Goal: Entertainment & Leisure: Consume media (video, audio)

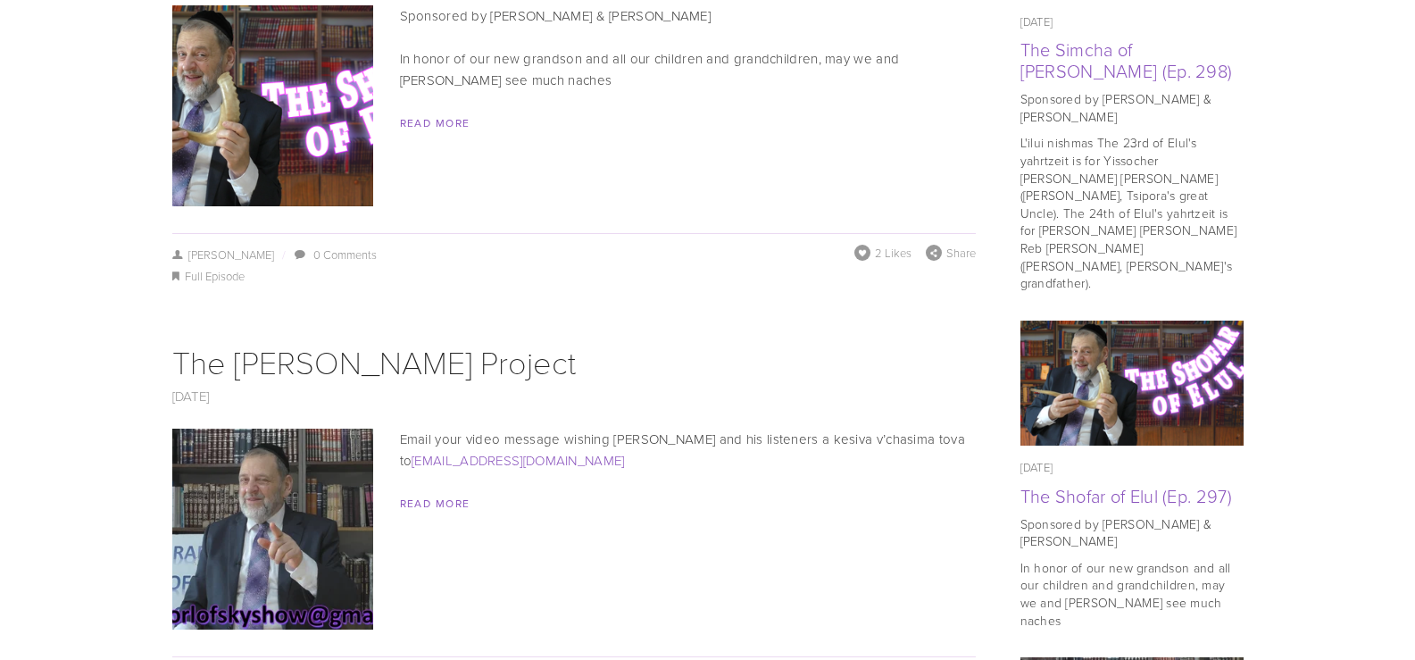
scroll to position [1071, 0]
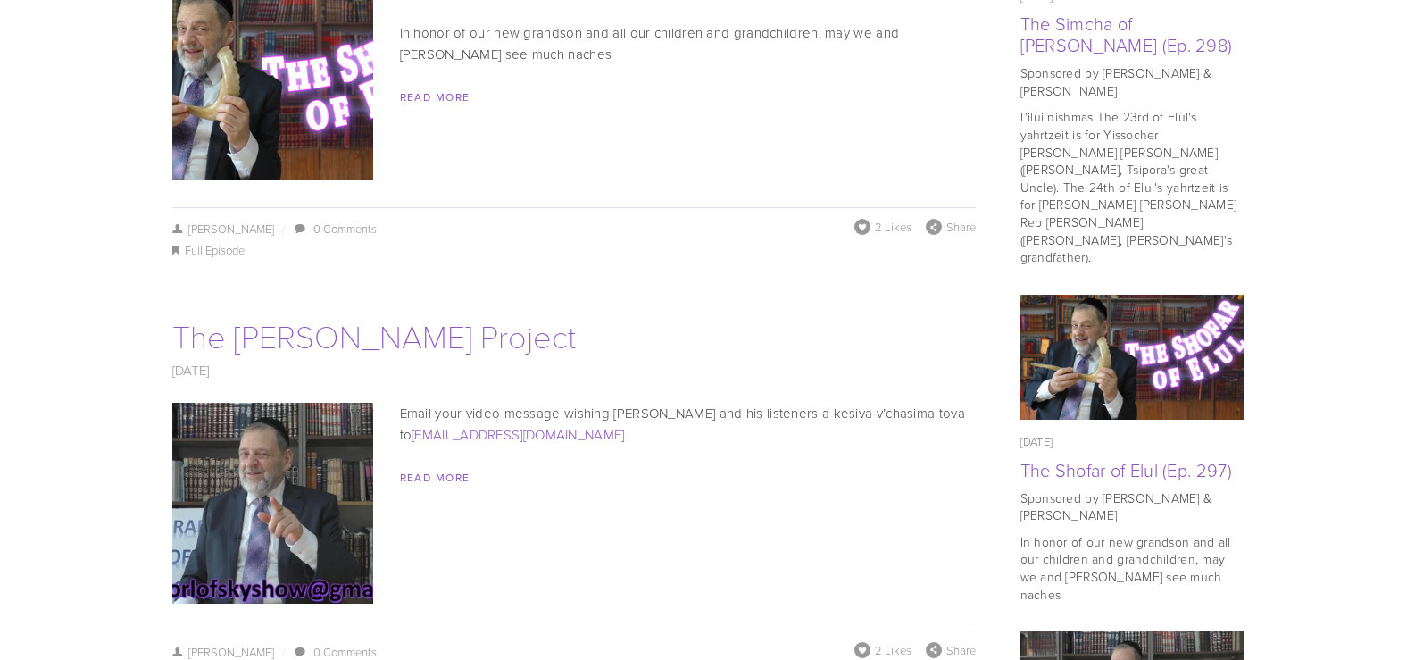
click at [337, 316] on link "The [PERSON_NAME] Project" at bounding box center [373, 335] width 403 height 44
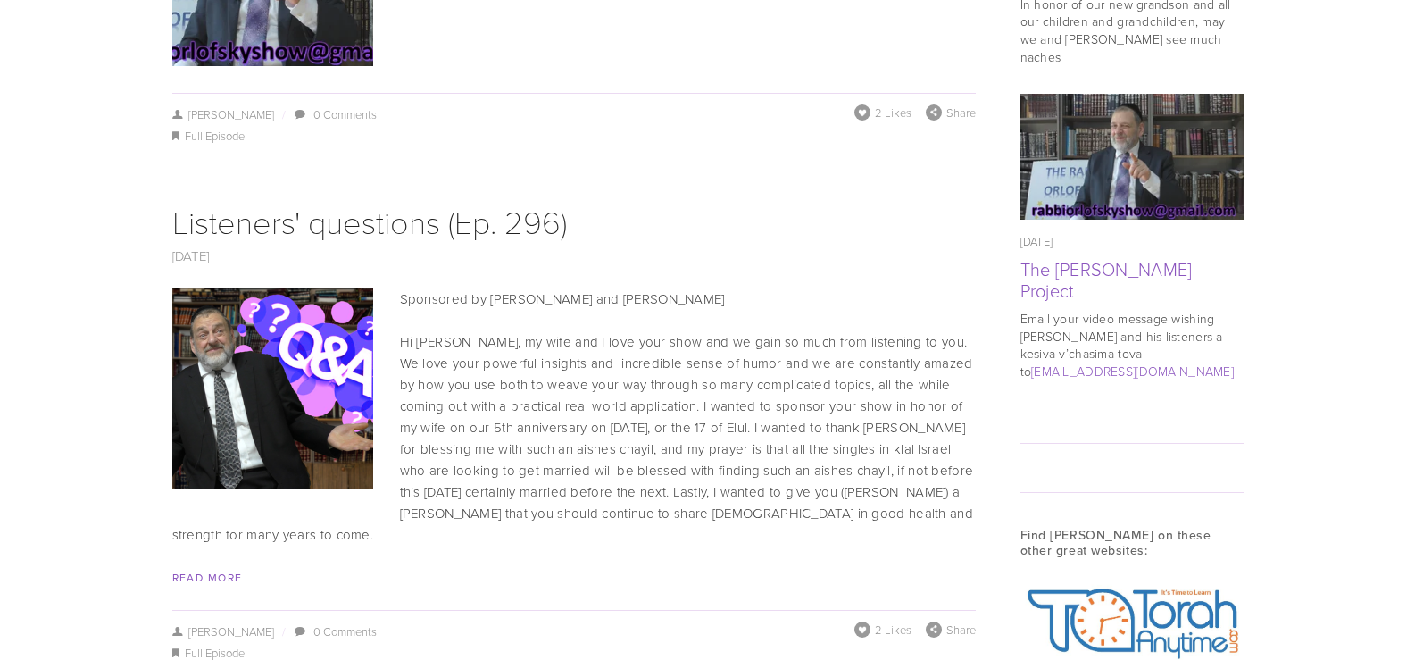
scroll to position [1606, 0]
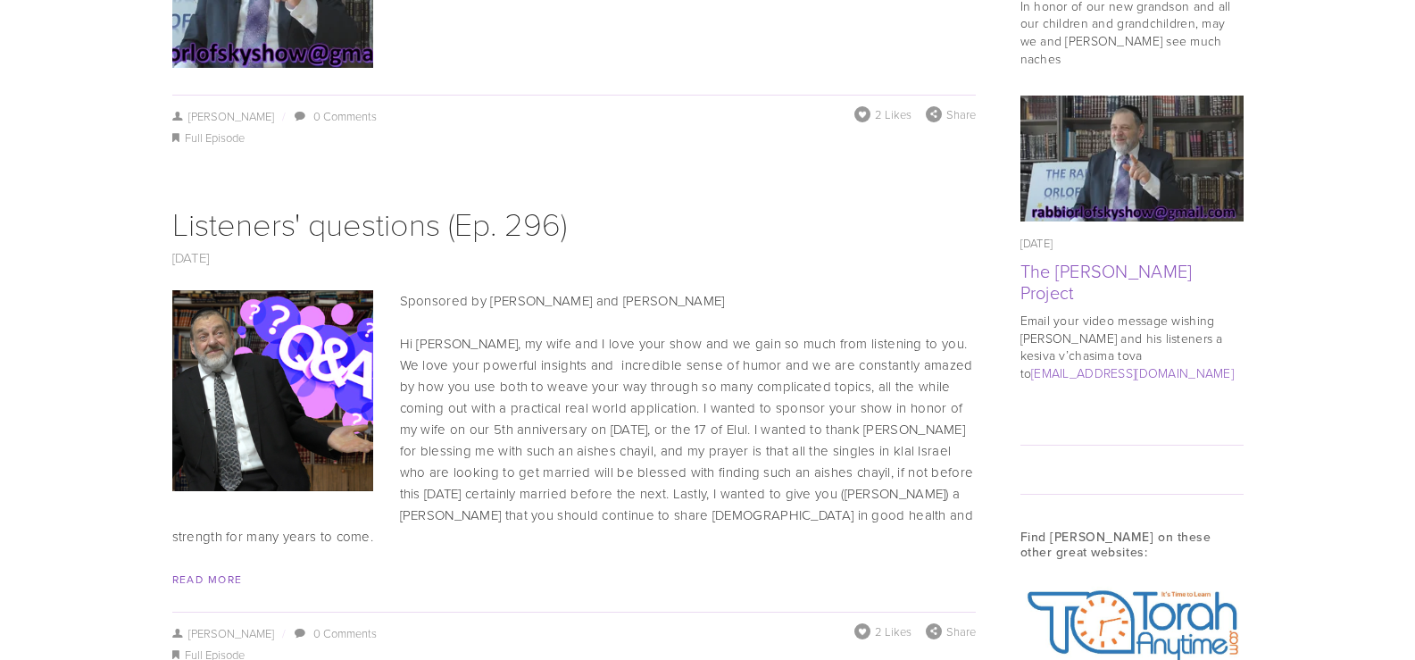
click at [207, 336] on img at bounding box center [272, 390] width 302 height 201
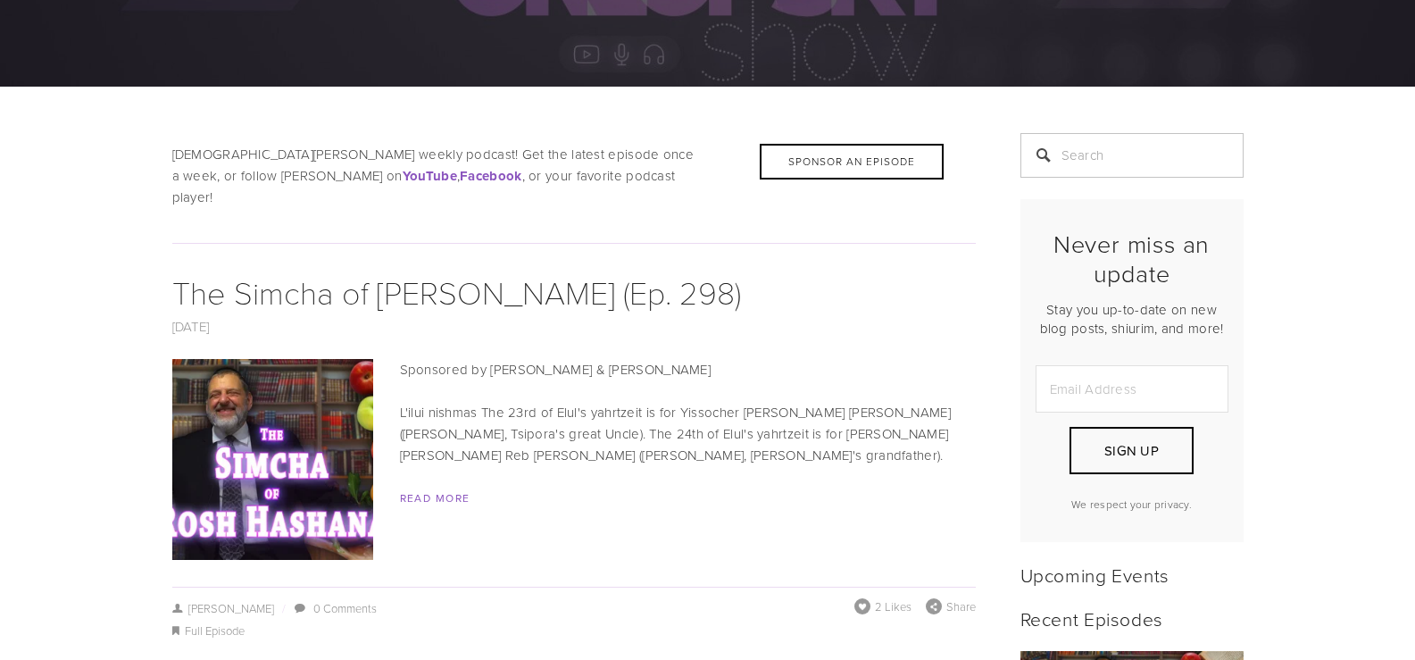
scroll to position [268, 0]
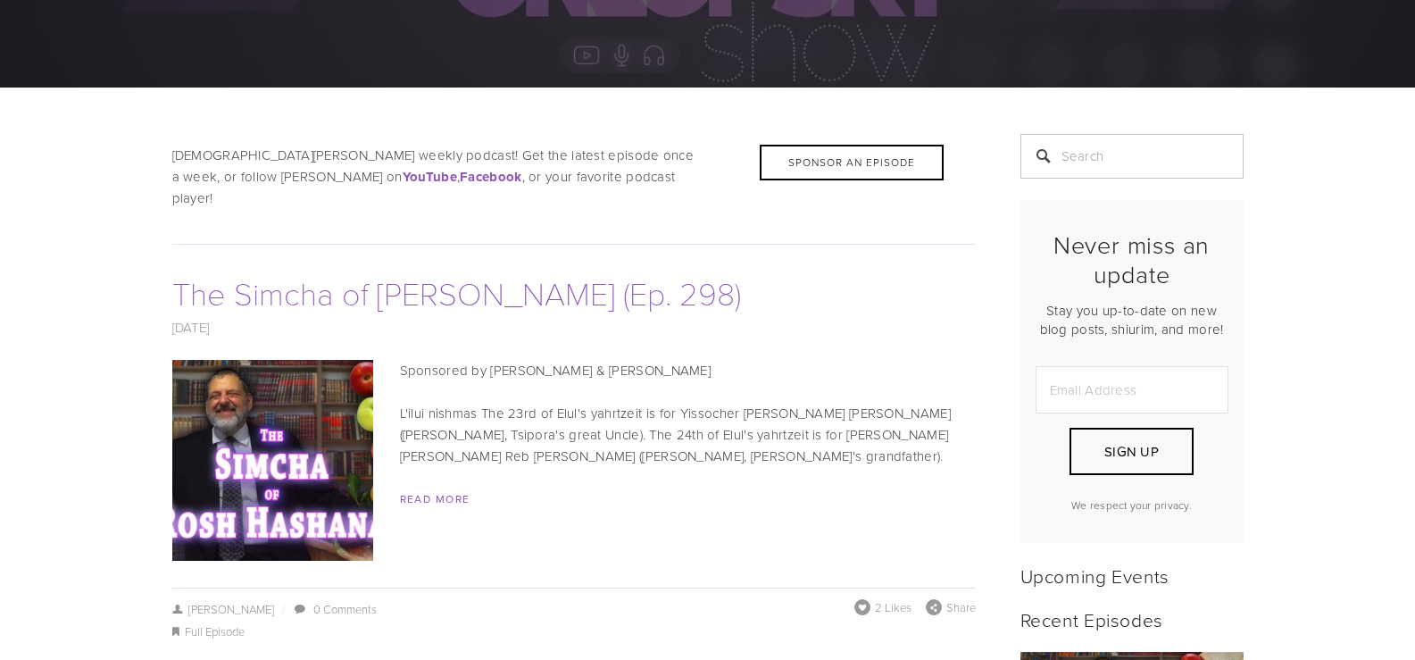
click at [336, 270] on link "The Simcha of [PERSON_NAME] (Ep. 298)" at bounding box center [456, 292] width 568 height 44
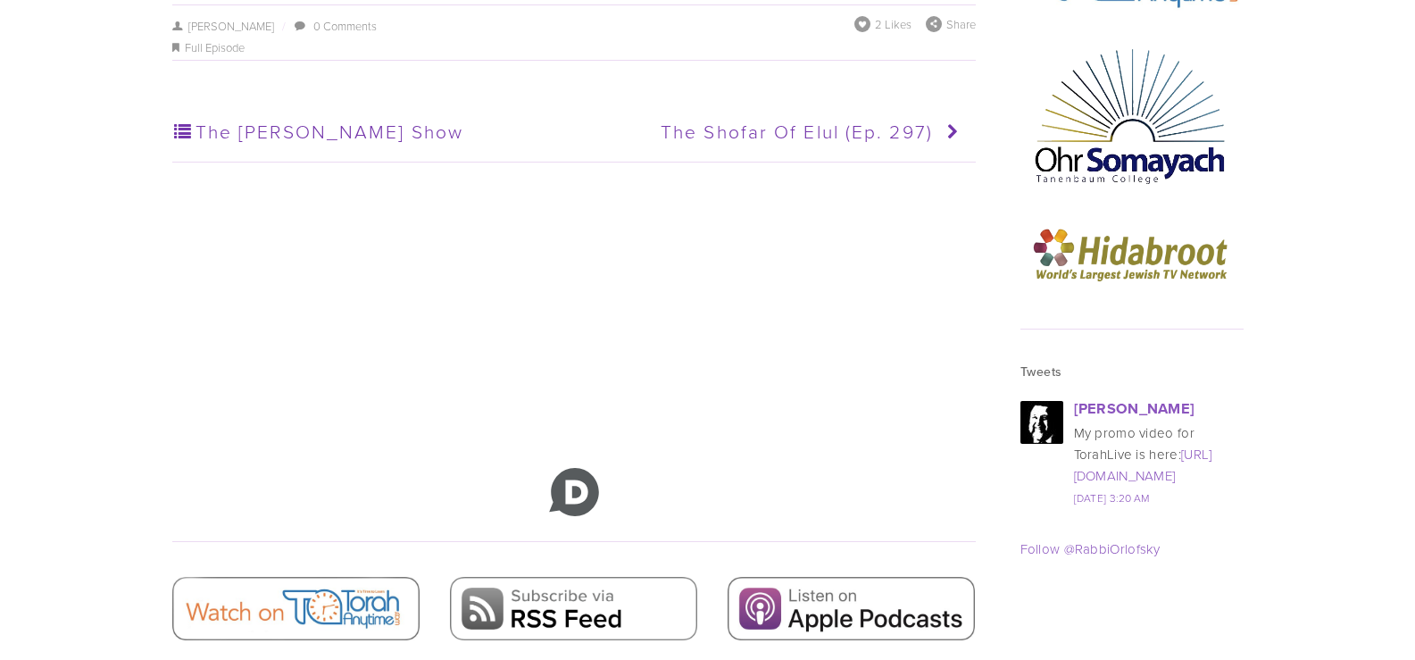
scroll to position [2231, 0]
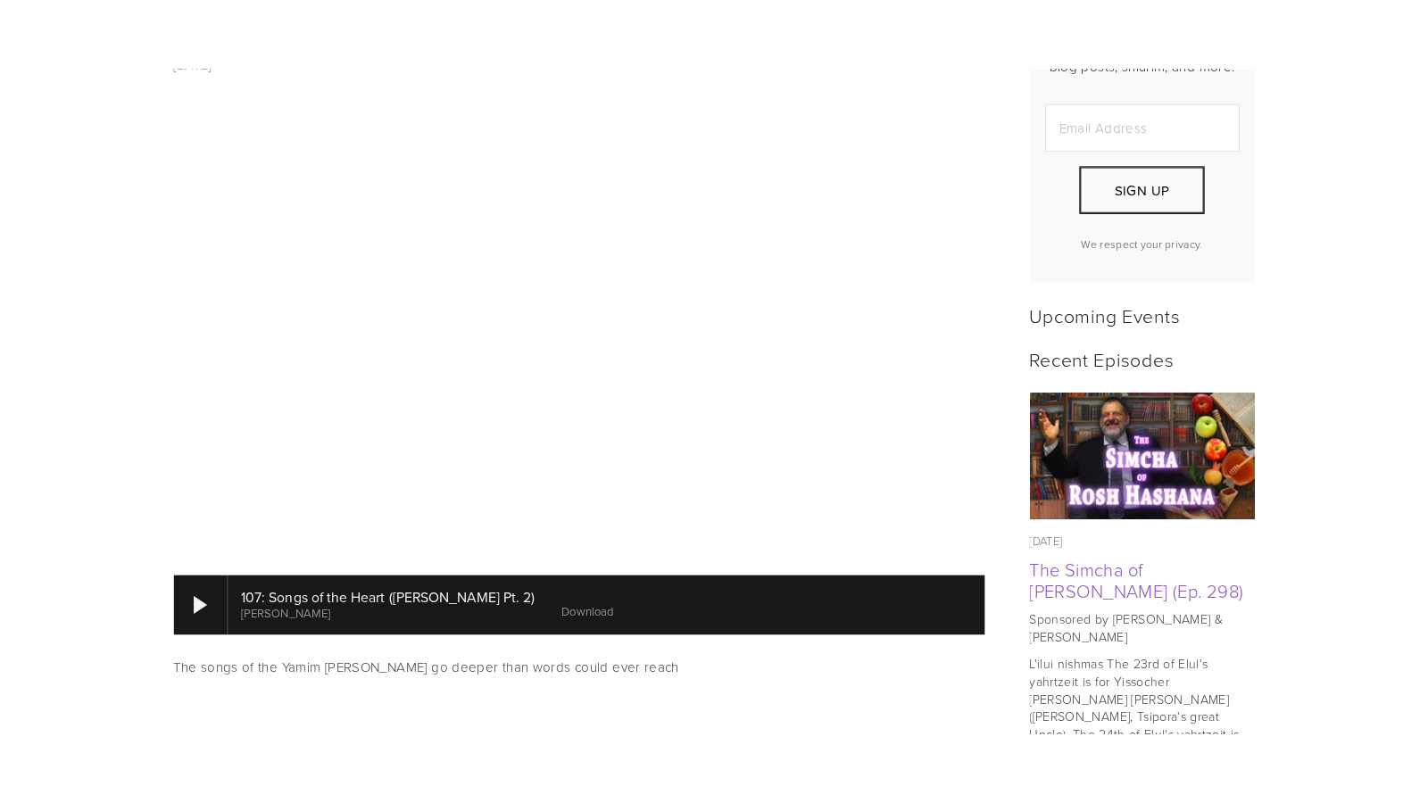
scroll to position [625, 0]
